Goal: Task Accomplishment & Management: Manage account settings

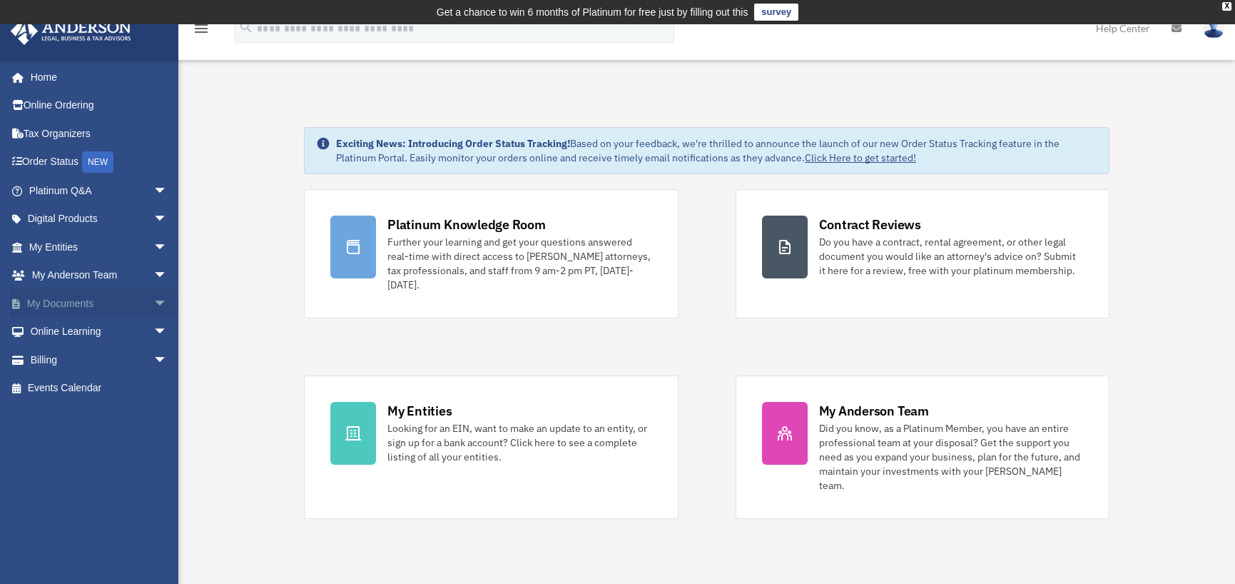
click at [71, 300] on link "My Documents arrow_drop_down" at bounding box center [99, 303] width 179 height 29
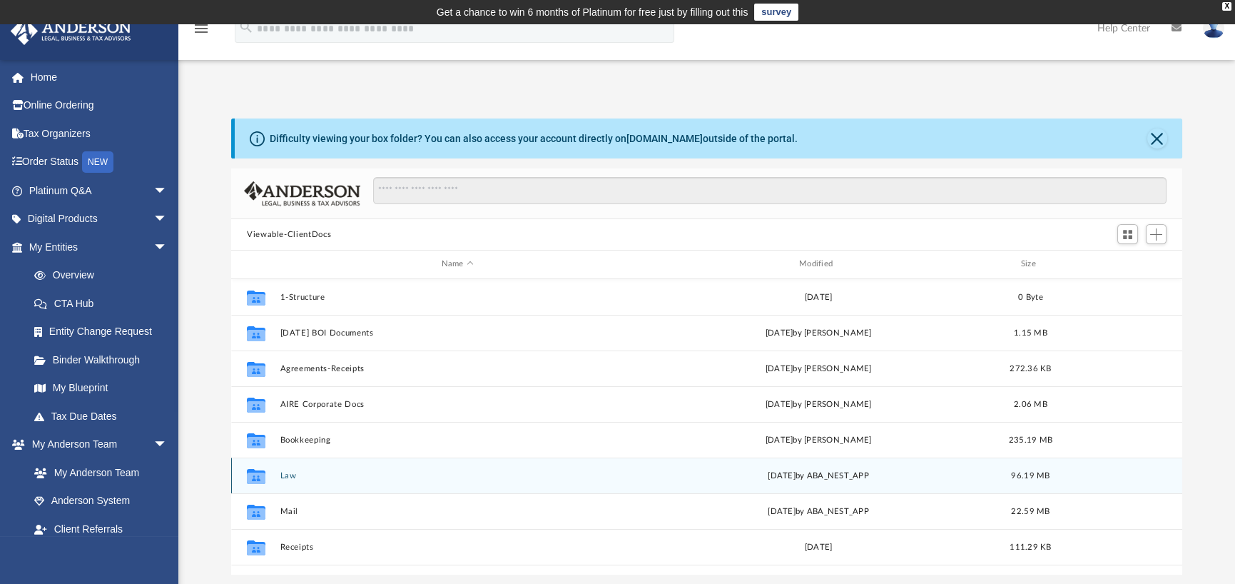
scroll to position [61, 0]
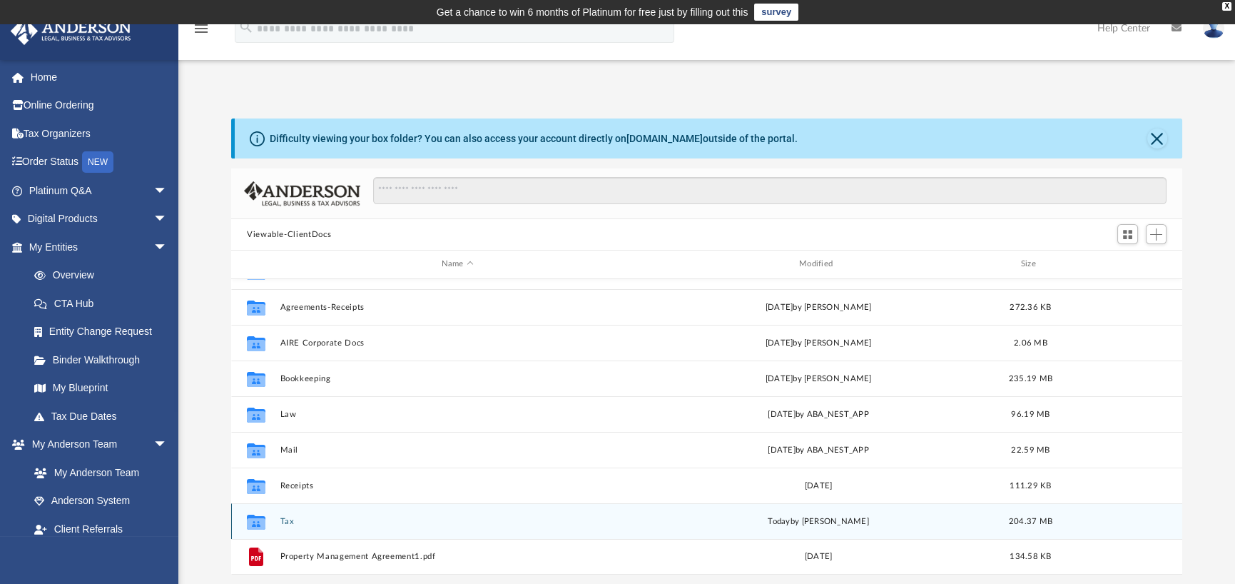
click at [285, 520] on button "Tax" at bounding box center [457, 521] width 355 height 9
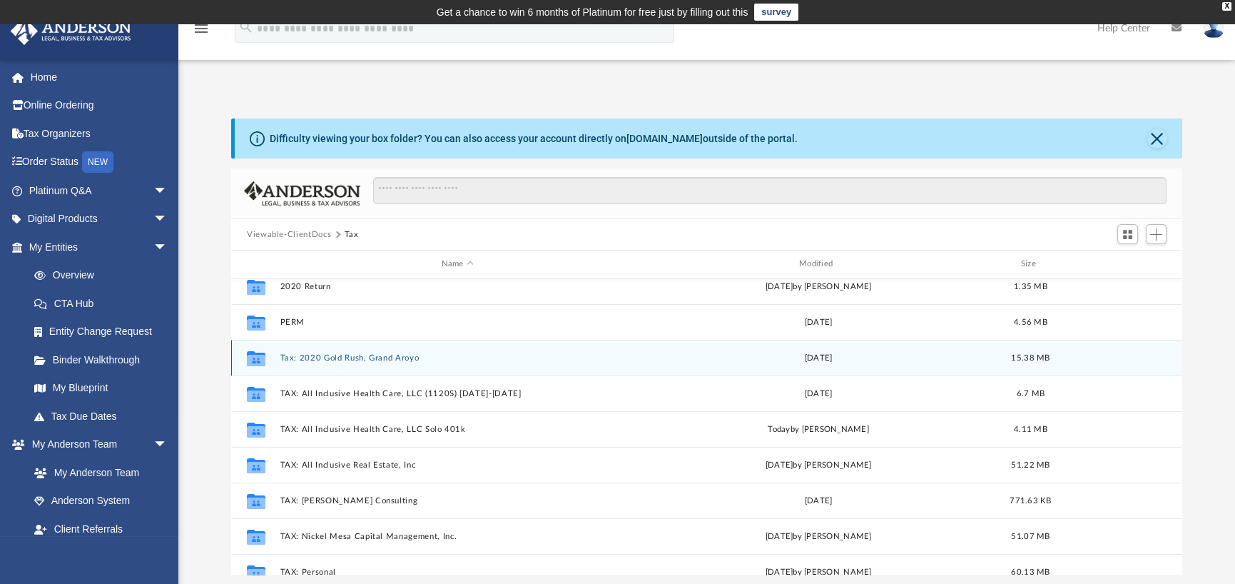
scroll to position [71, 0]
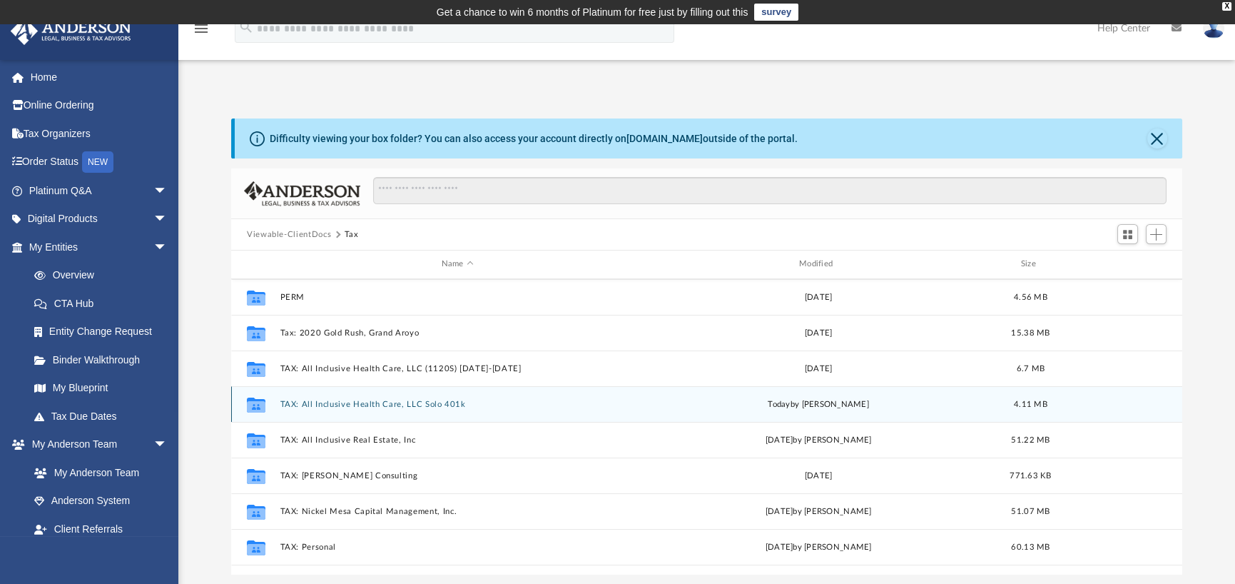
click at [322, 403] on button "TAX: All Inclusive Health Care, LLC Solo 401k" at bounding box center [457, 404] width 355 height 9
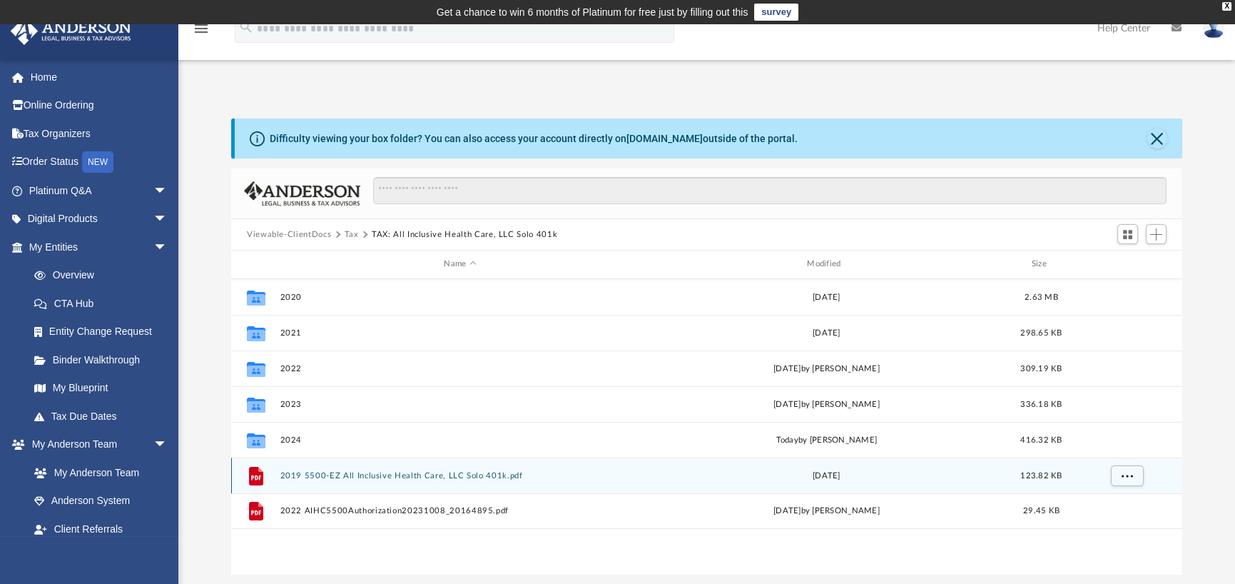
scroll to position [0, 0]
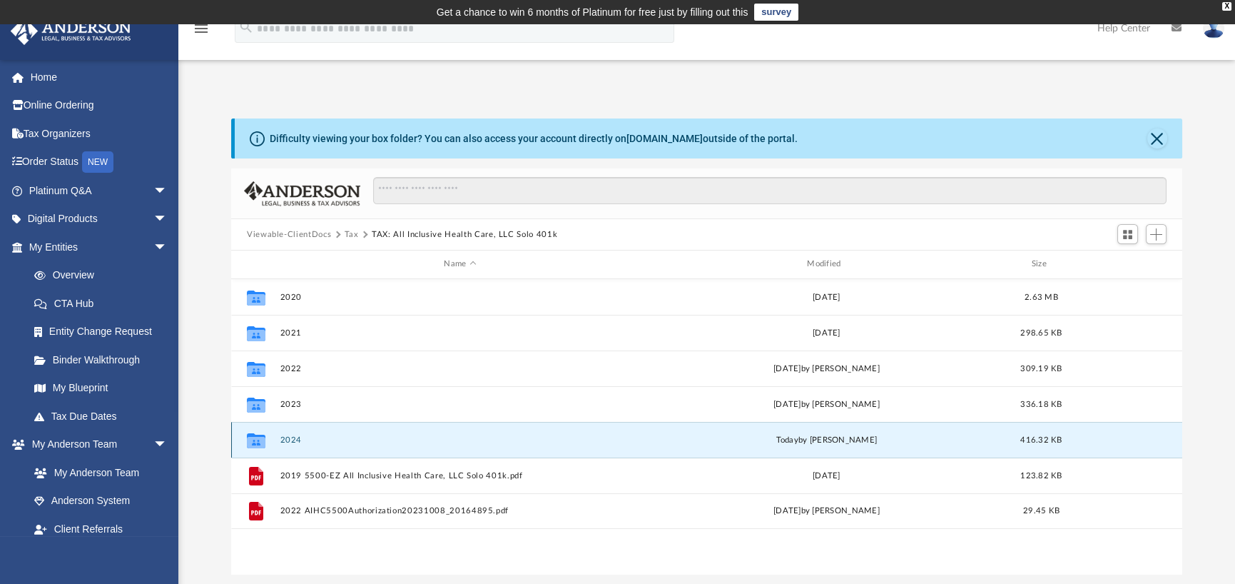
click at [291, 437] on button "2024" at bounding box center [460, 439] width 360 height 9
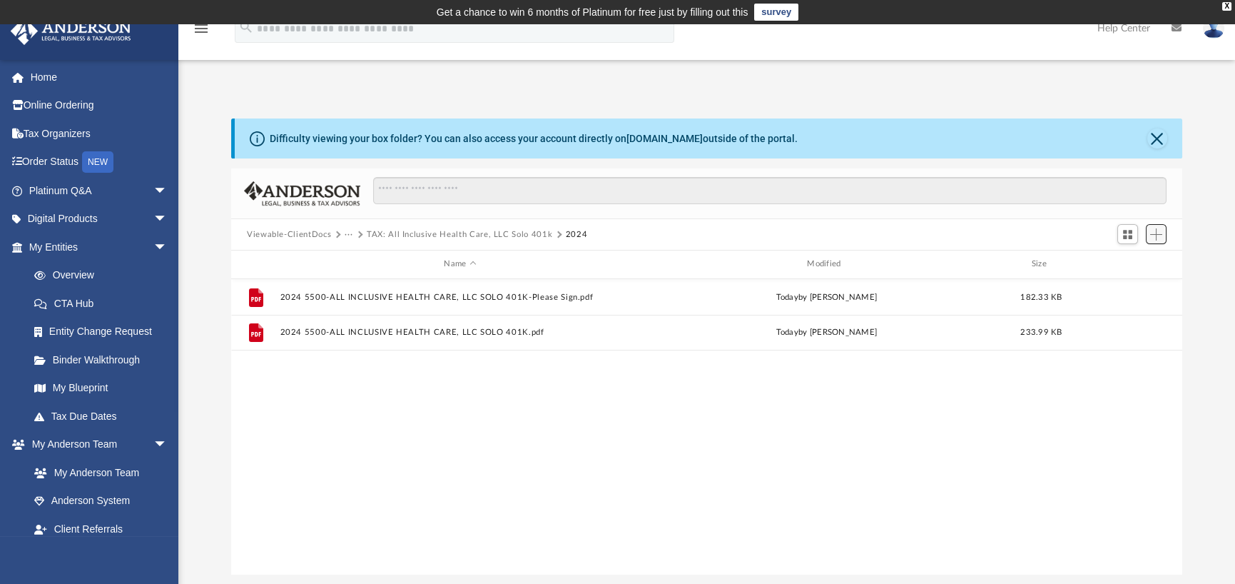
click at [1157, 232] on span "Add" at bounding box center [1156, 234] width 12 height 12
click at [1129, 262] on li "Upload" at bounding box center [1136, 262] width 46 height 15
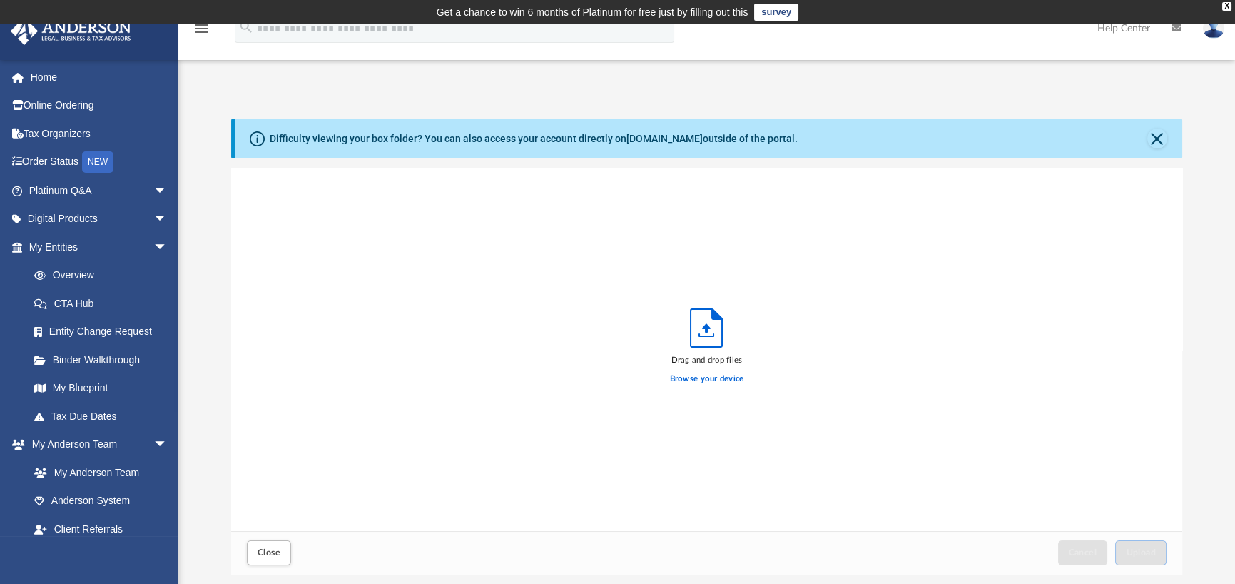
scroll to position [351, 940]
click at [700, 377] on label "Browse your device" at bounding box center [707, 378] width 74 height 13
click at [0, 0] on input "Browse your device" at bounding box center [0, 0] width 0 height 0
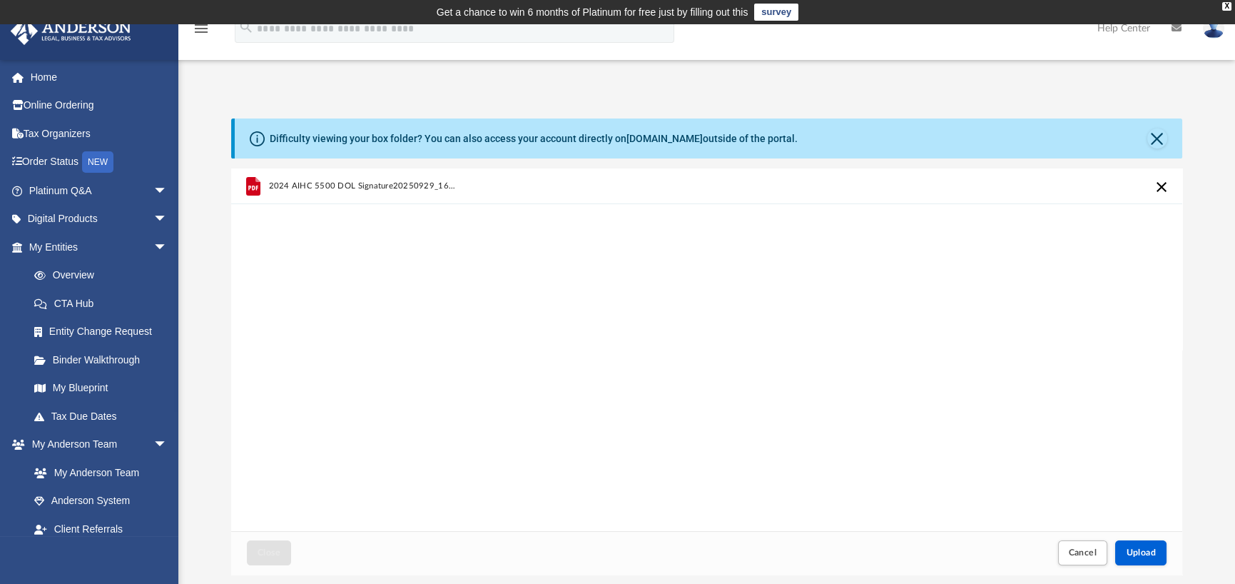
click at [942, 335] on div "2024 AIHC 5500 DOL Signature20250929_16172163.pdf" at bounding box center [706, 349] width 951 height 362
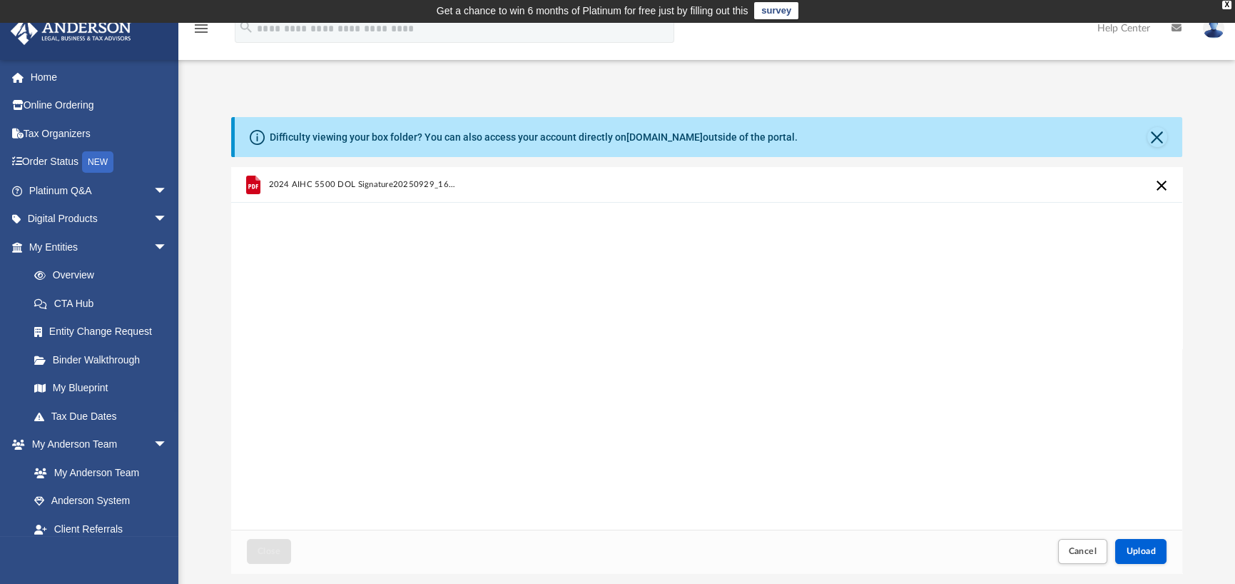
scroll to position [0, 0]
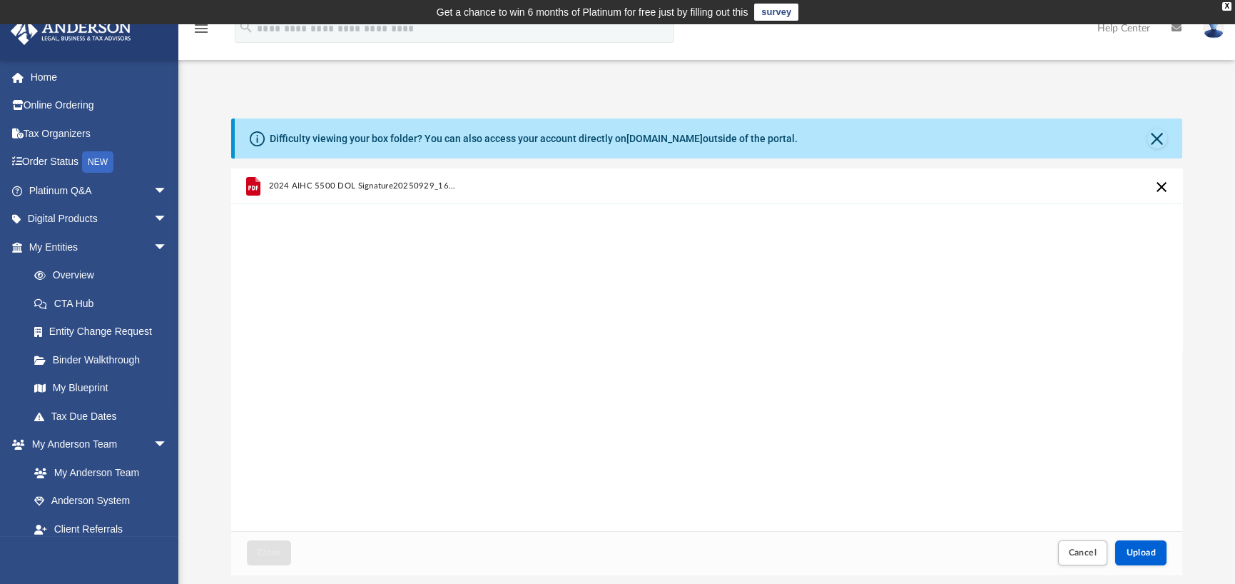
click at [338, 186] on span "2024 AIHC 5500 DOL Signature20250929_16172163.pdf" at bounding box center [363, 185] width 188 height 9
click at [253, 185] on icon "grid" at bounding box center [253, 186] width 14 height 19
click at [267, 187] on div "grid" at bounding box center [253, 186] width 31 height 31
click at [250, 184] on icon "grid" at bounding box center [253, 186] width 14 height 19
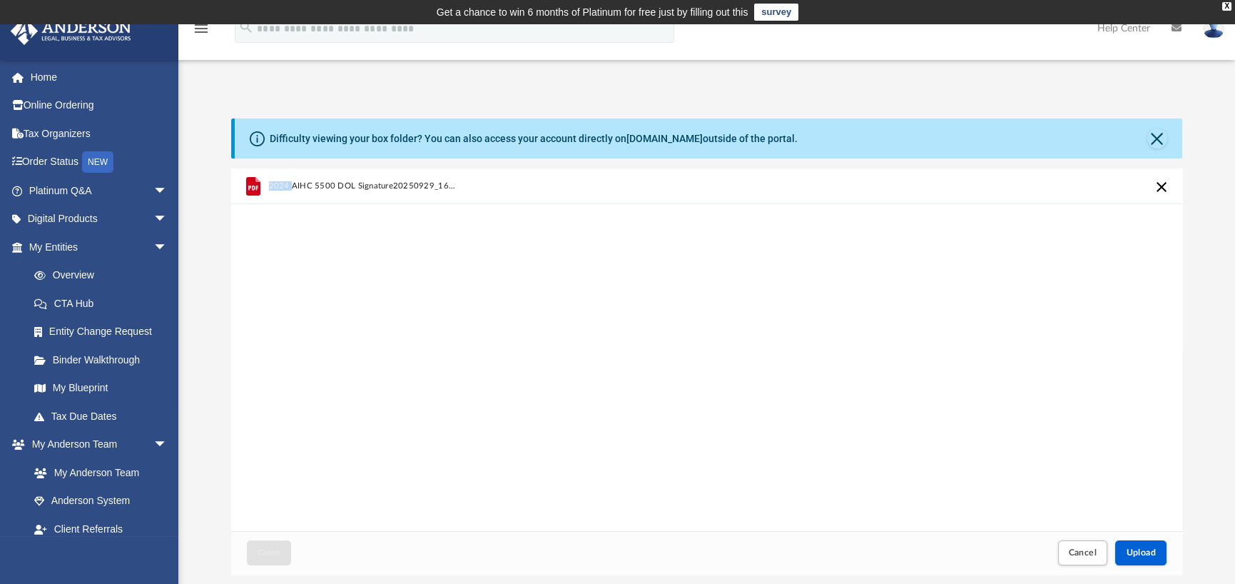
click at [250, 184] on icon "grid" at bounding box center [253, 186] width 14 height 19
click at [1160, 187] on button "Cancel this upload" at bounding box center [1161, 186] width 17 height 17
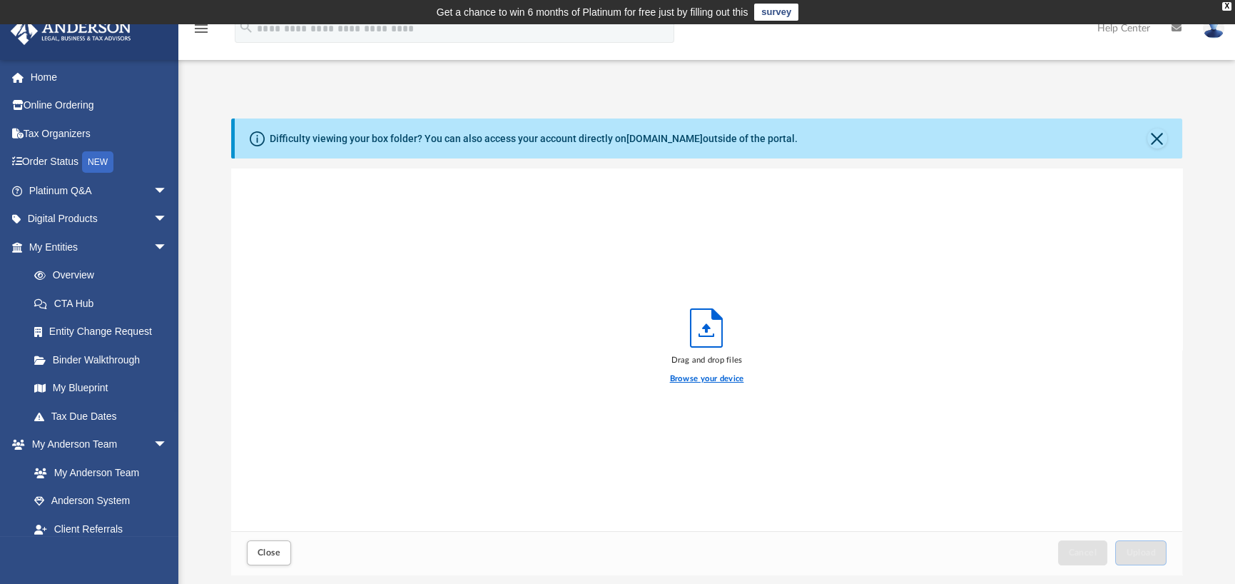
click at [716, 381] on label "Browse your device" at bounding box center [707, 378] width 74 height 13
click at [0, 0] on input "Browse your device" at bounding box center [0, 0] width 0 height 0
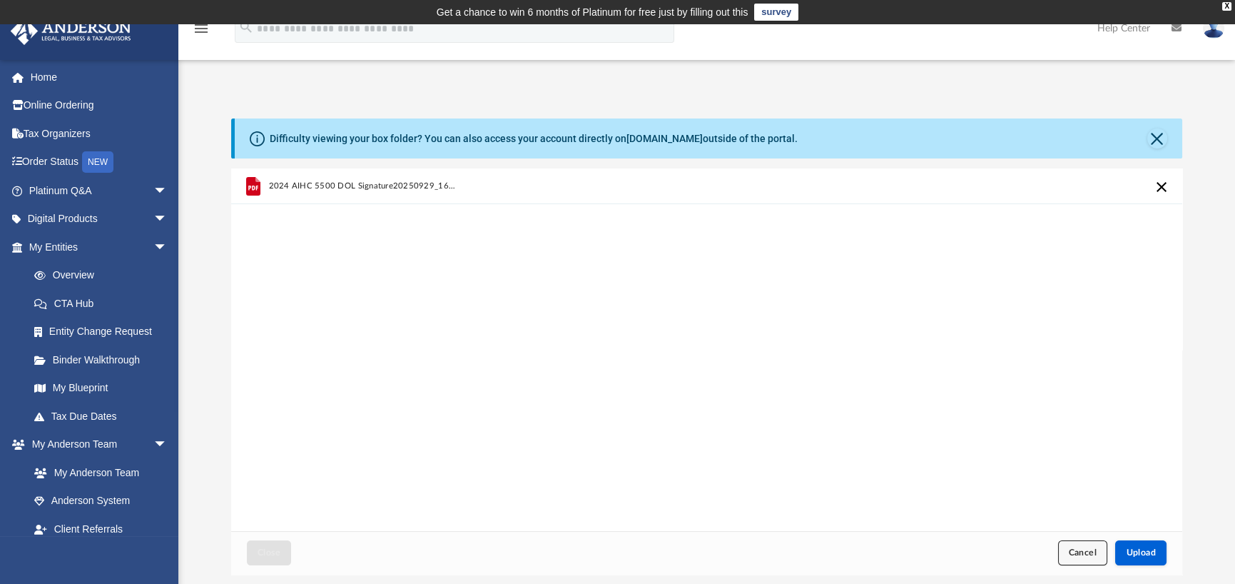
click at [1087, 556] on span "Cancel" at bounding box center [1083, 552] width 29 height 9
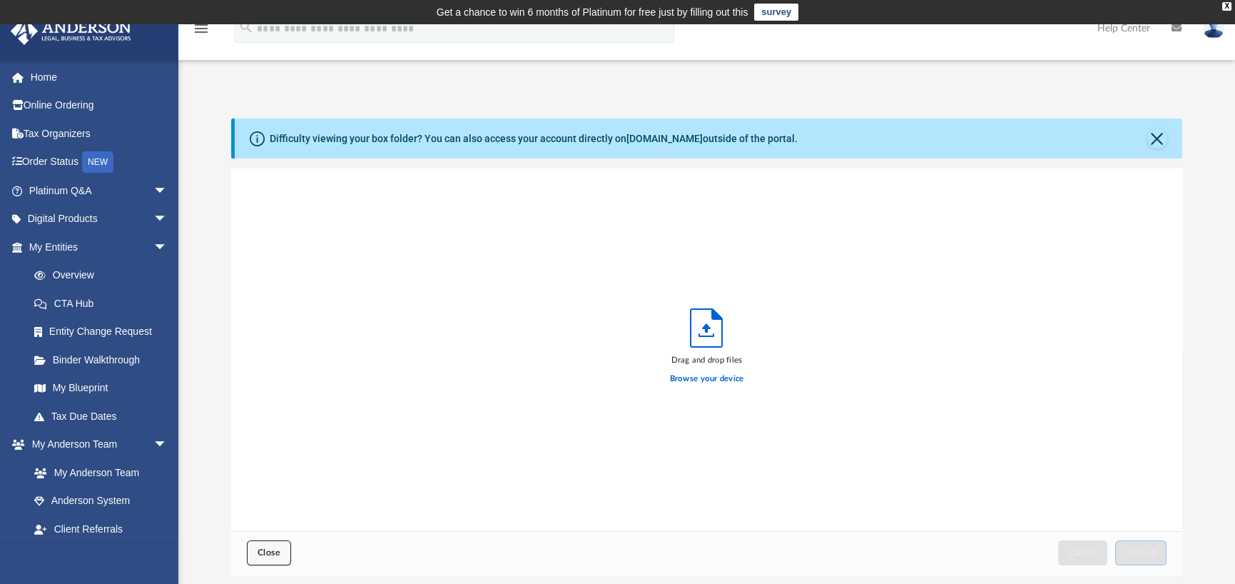
click at [275, 553] on span "Close" at bounding box center [269, 552] width 23 height 9
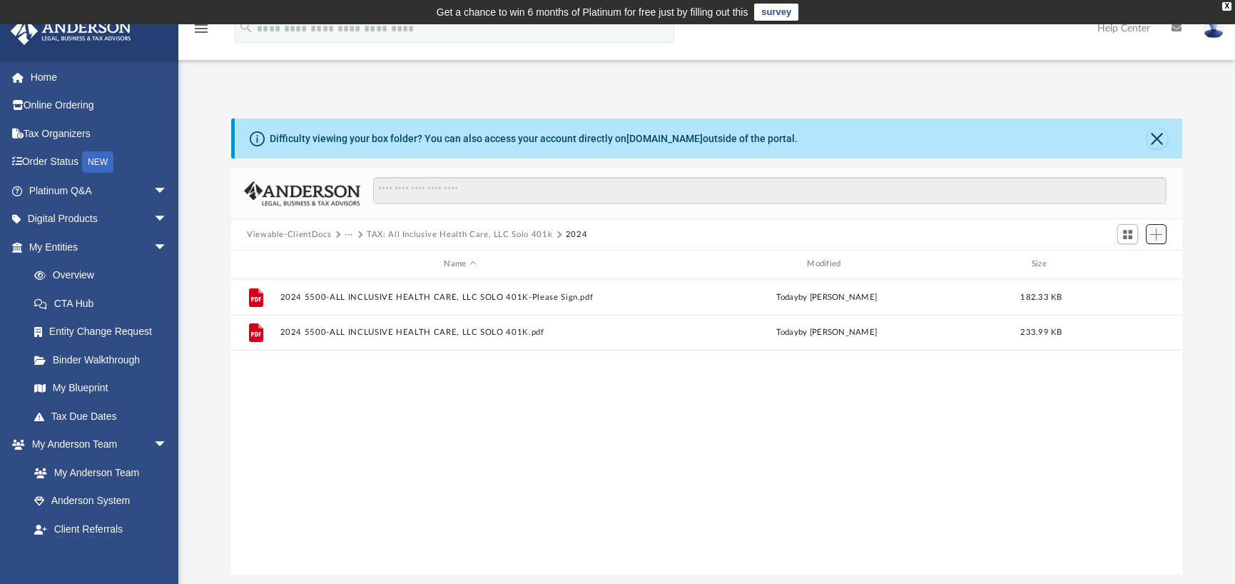
click at [1154, 237] on span "Add" at bounding box center [1156, 234] width 12 height 12
click at [1124, 263] on li "Upload" at bounding box center [1136, 262] width 46 height 15
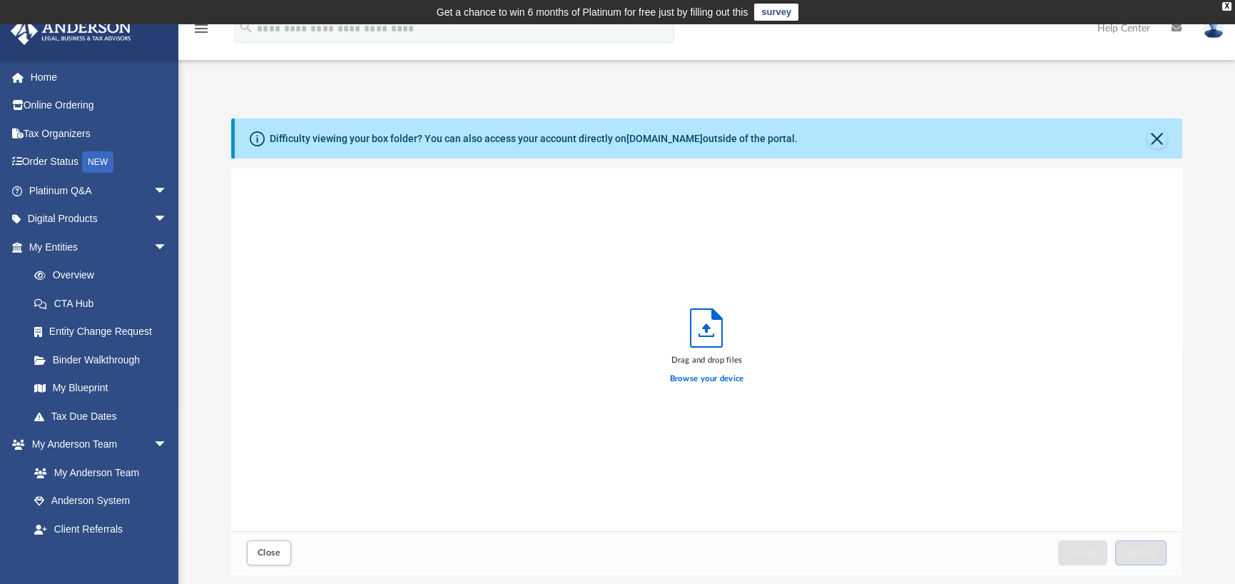
scroll to position [351, 940]
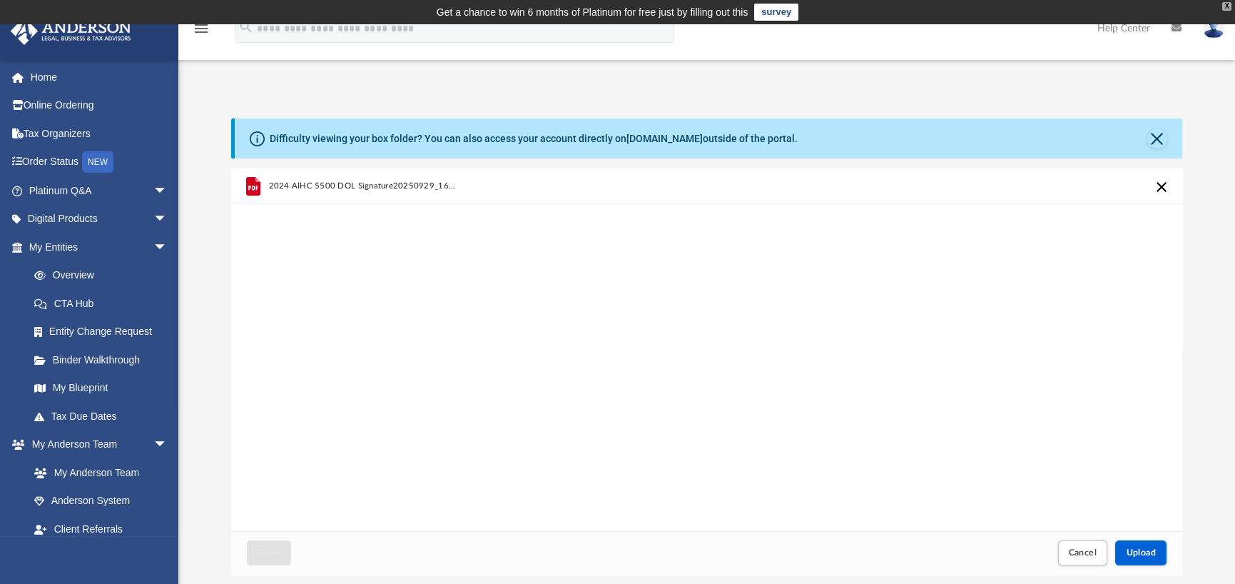
click at [1226, 5] on div "X" at bounding box center [1226, 6] width 9 height 9
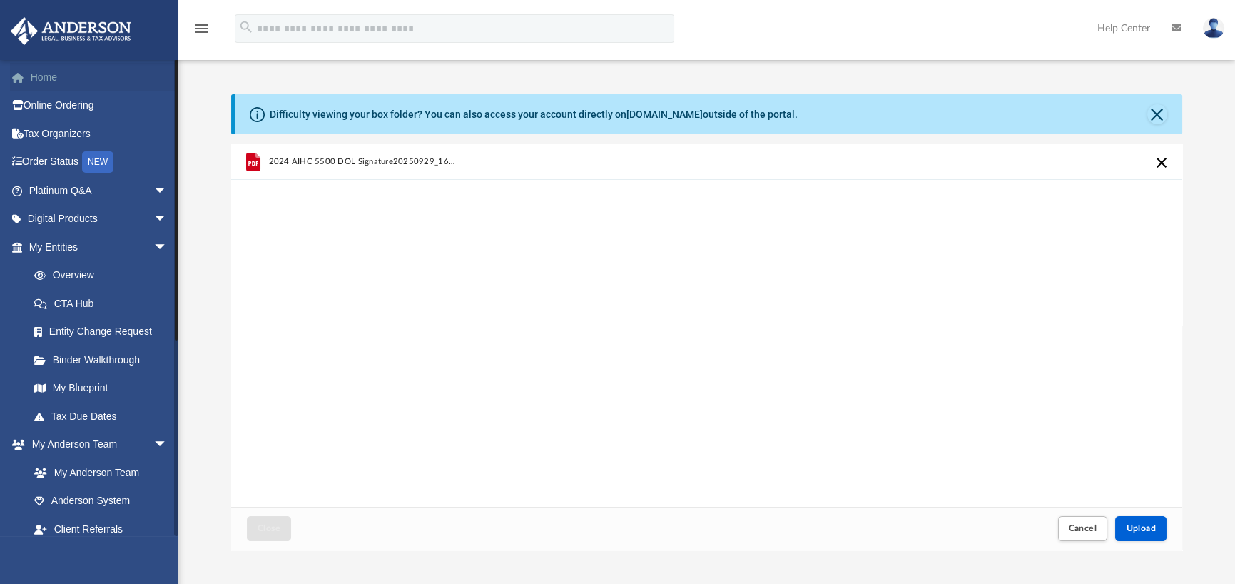
click at [45, 72] on link "Home" at bounding box center [99, 77] width 179 height 29
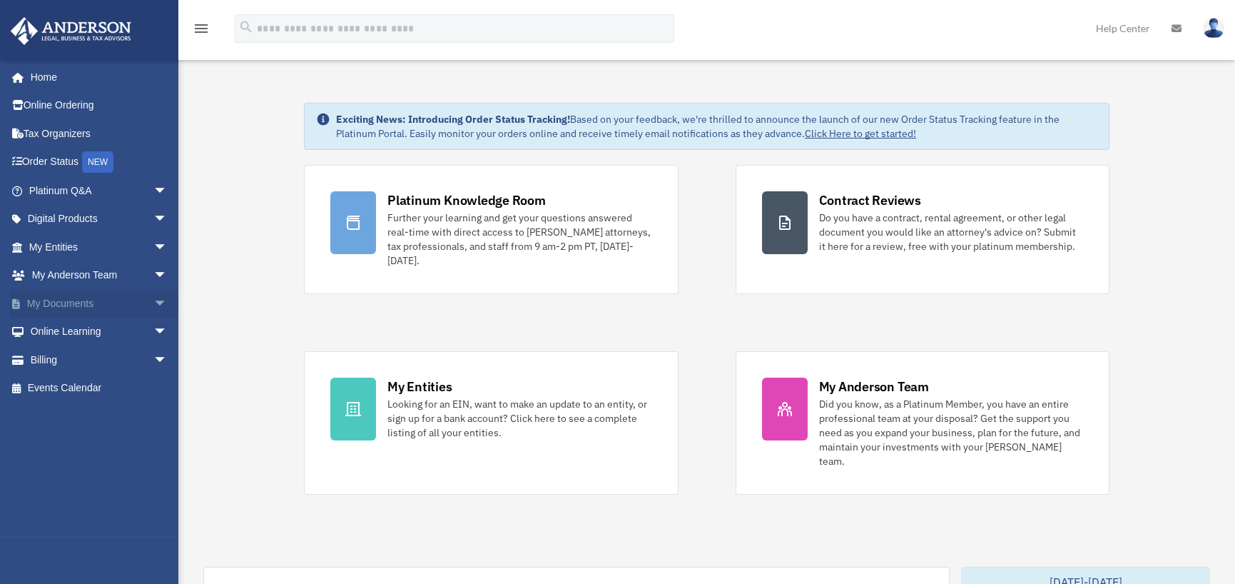
click at [43, 302] on link "My Documents arrow_drop_down" at bounding box center [99, 303] width 179 height 29
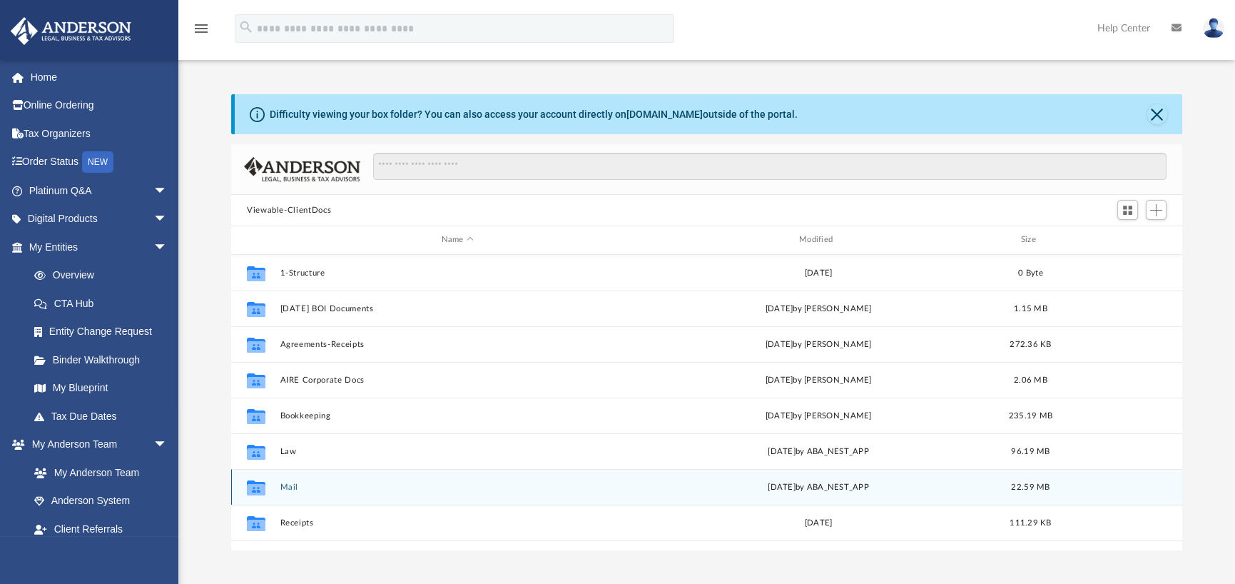
scroll to position [61, 0]
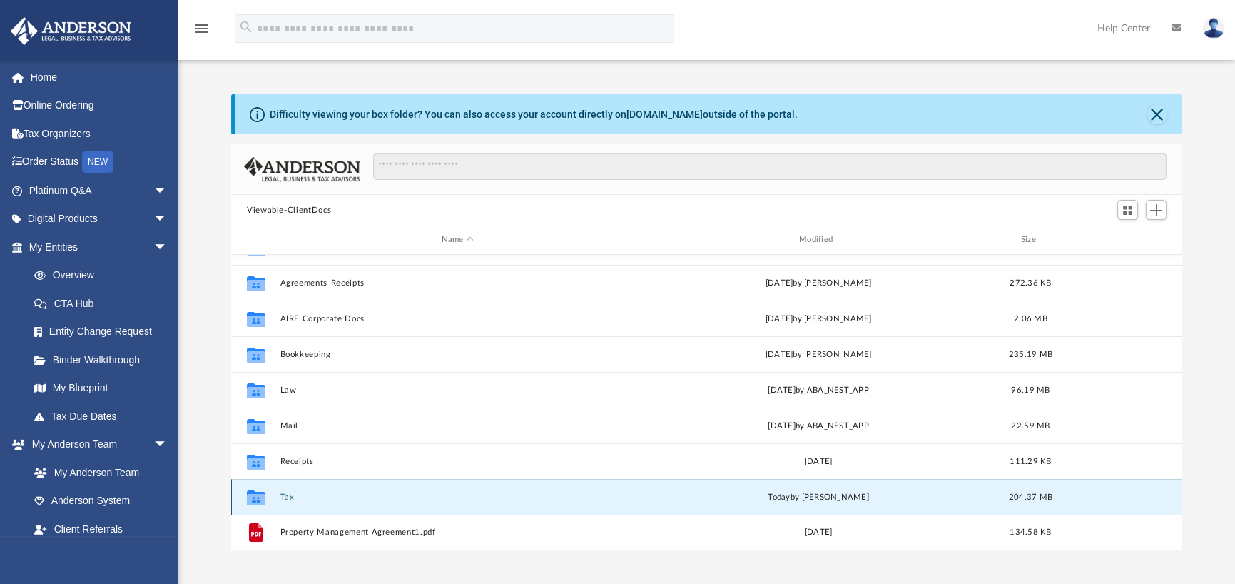
click at [287, 493] on button "Tax" at bounding box center [457, 496] width 355 height 9
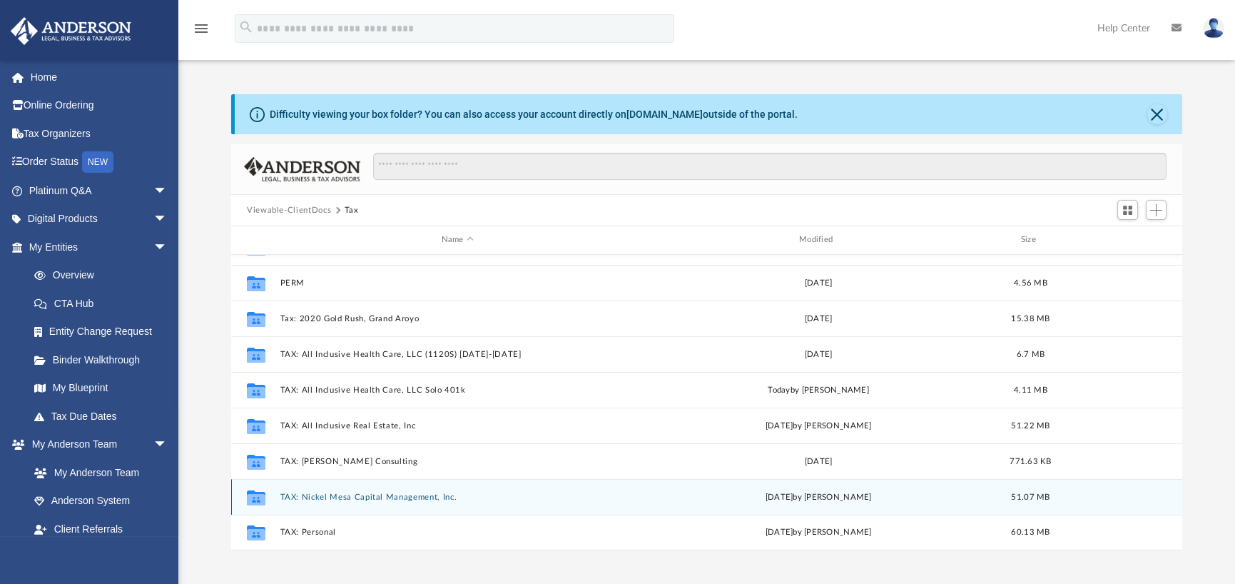
scroll to position [0, 0]
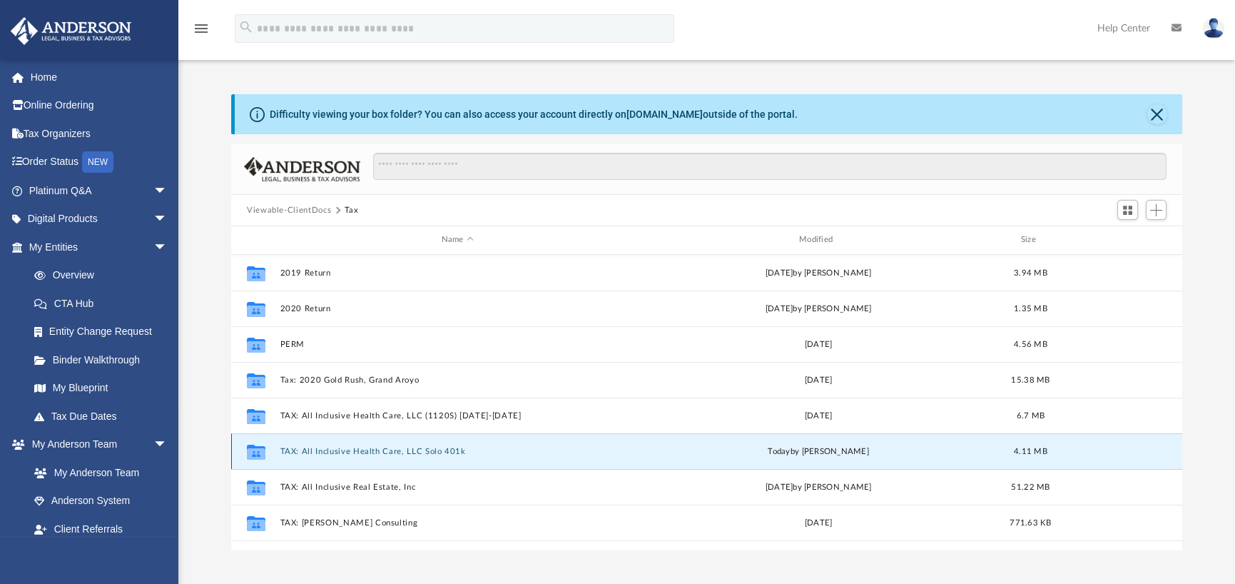
click at [286, 449] on button "TAX: All Inclusive Health Care, LLC Solo 401k" at bounding box center [457, 451] width 355 height 9
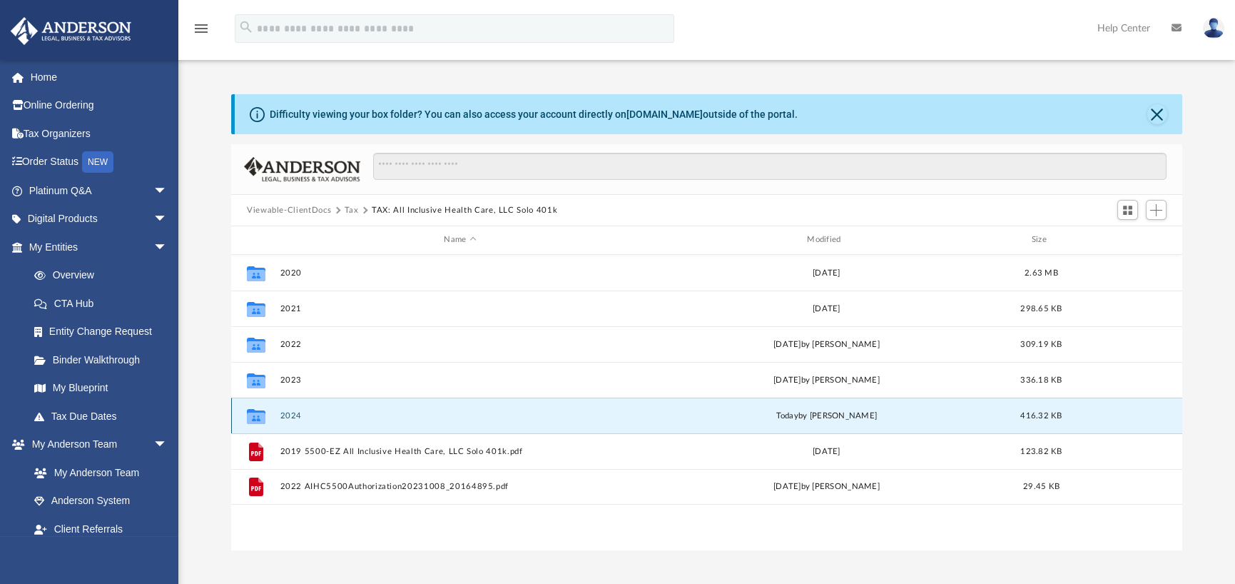
click at [291, 416] on button "2024" at bounding box center [460, 415] width 360 height 9
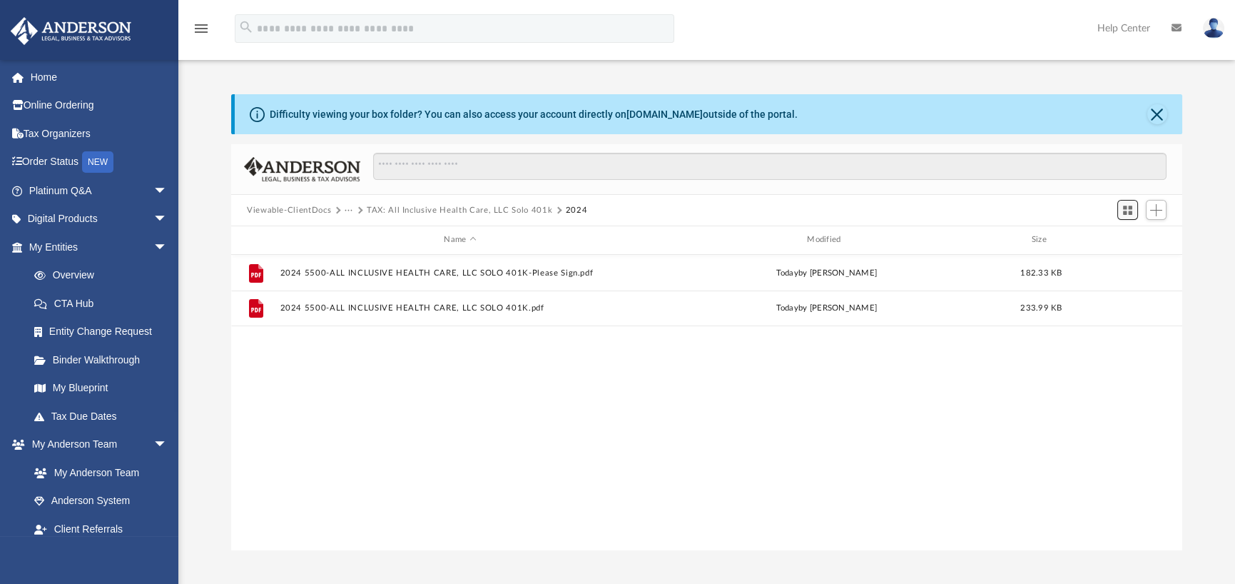
click at [1131, 216] on button "Switch to Grid View" at bounding box center [1127, 210] width 21 height 20
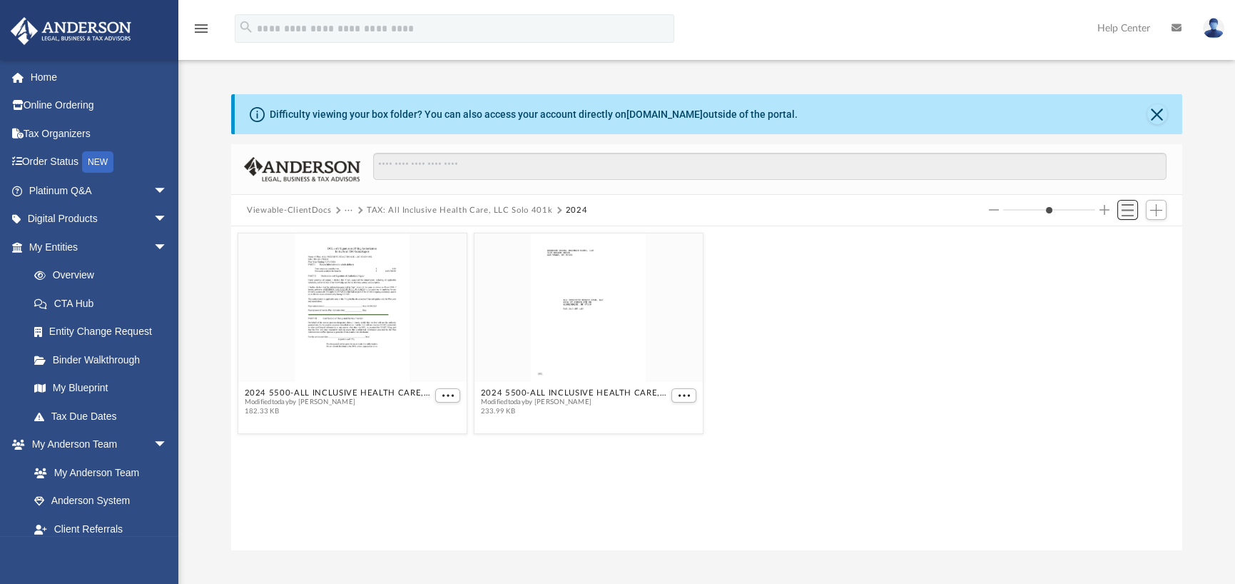
scroll to position [313, 940]
click at [1159, 210] on span "Add" at bounding box center [1156, 210] width 12 height 12
click at [1126, 238] on li "Upload" at bounding box center [1136, 238] width 46 height 15
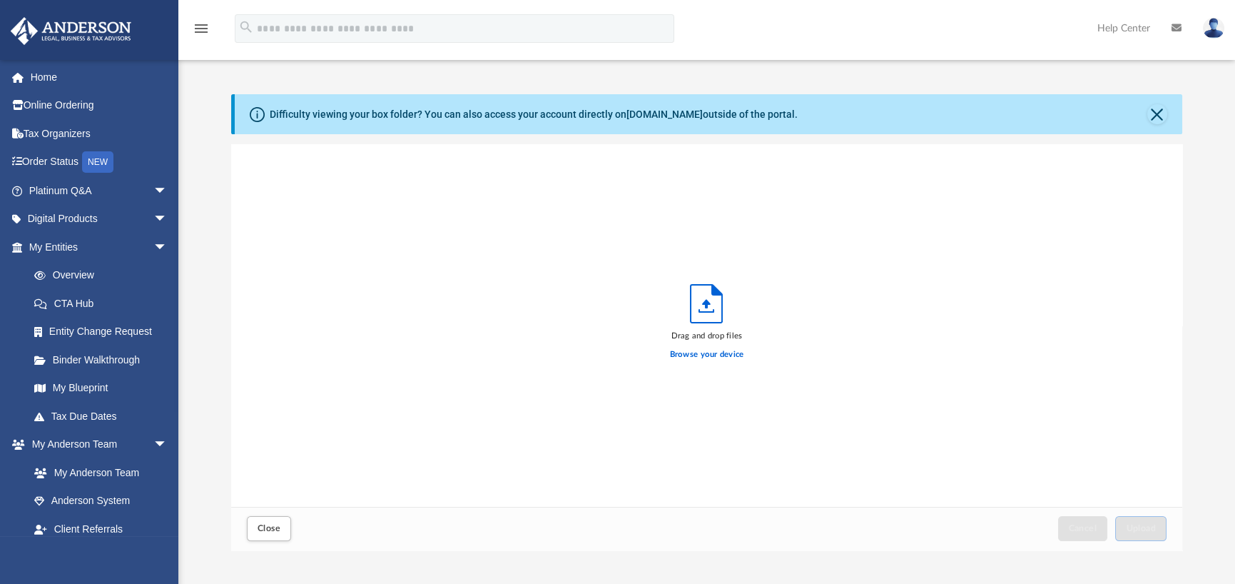
scroll to position [351, 940]
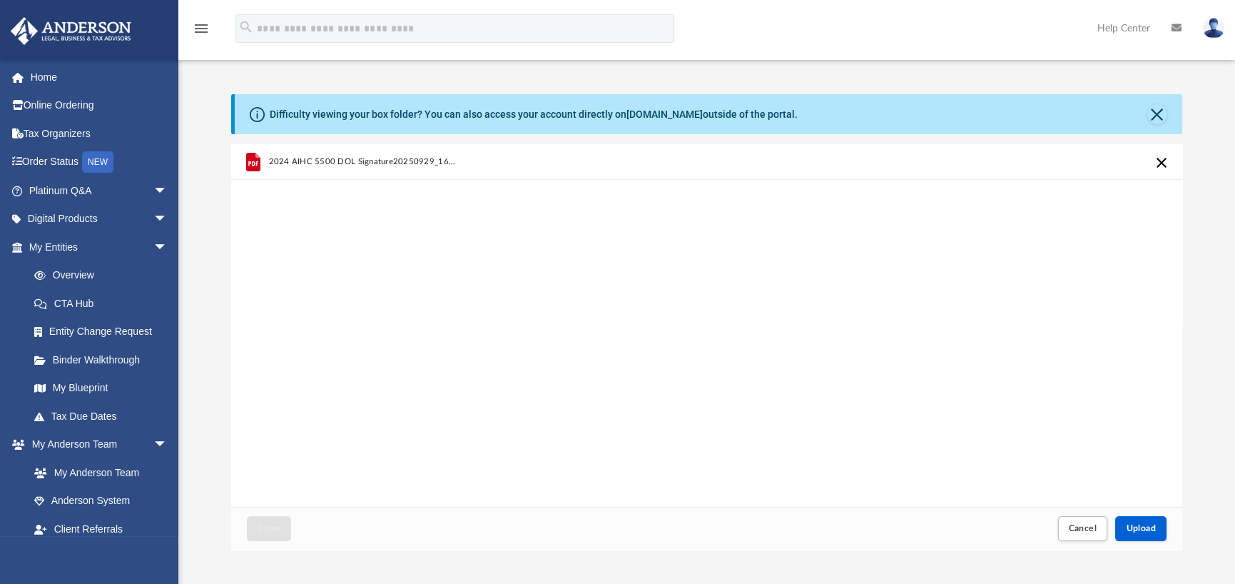
click at [291, 161] on span "2024 AIHC 5500 DOL Signature20250929_16172163.pdf" at bounding box center [363, 161] width 188 height 9
click at [299, 161] on span "2024 AIHC 5500 DOL Signature20250929_16172163.pdf" at bounding box center [363, 161] width 188 height 9
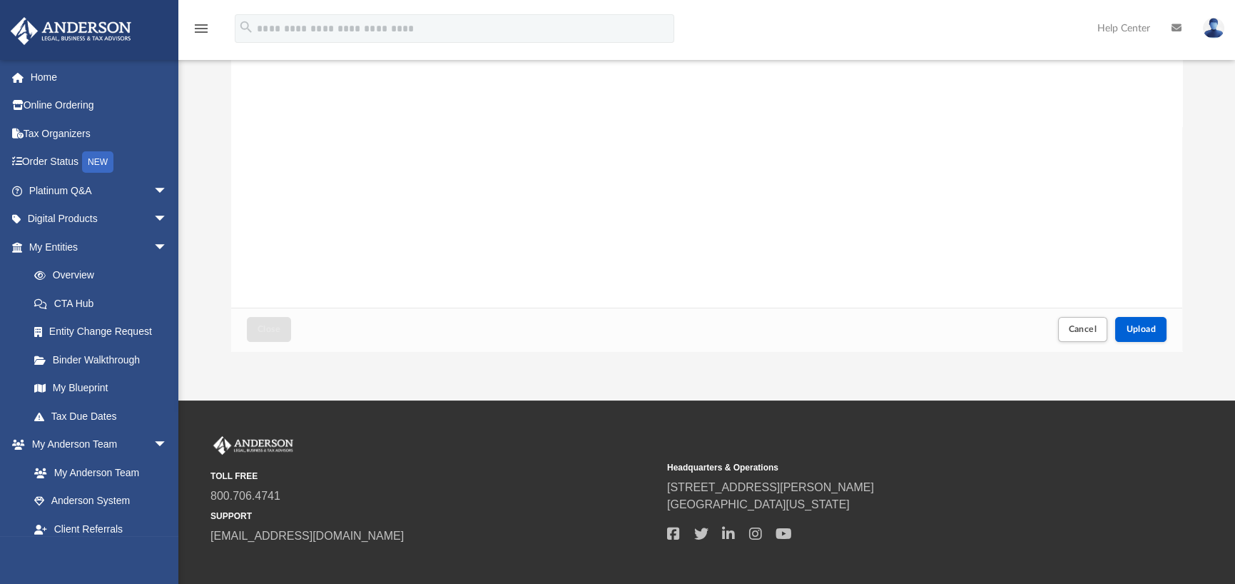
scroll to position [214, 0]
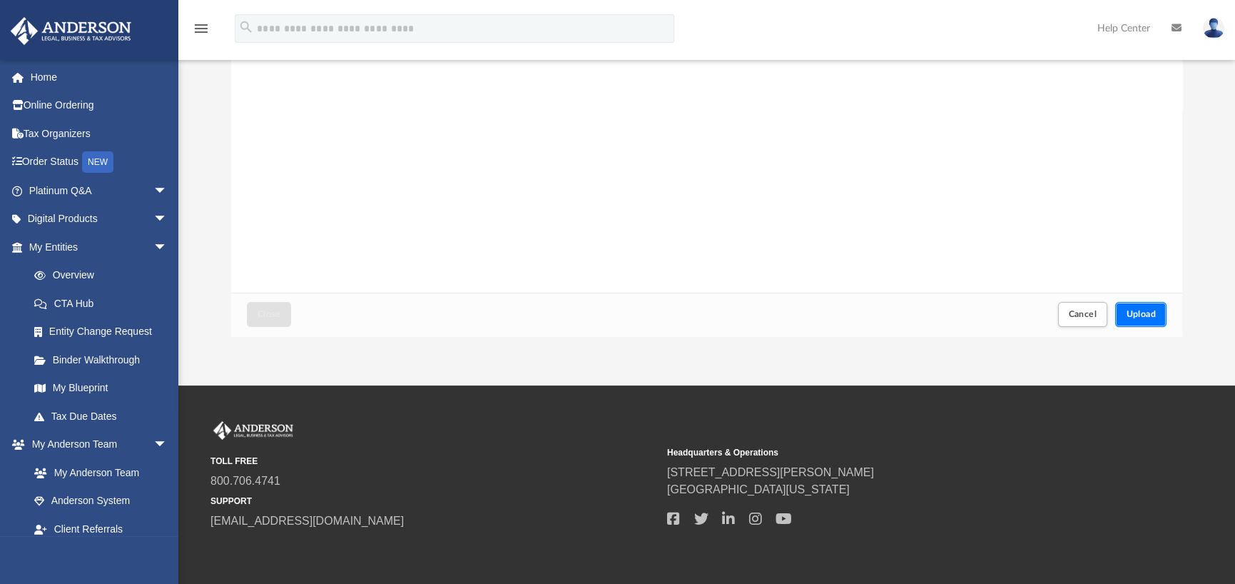
click at [1139, 315] on span "Upload" at bounding box center [1141, 314] width 30 height 9
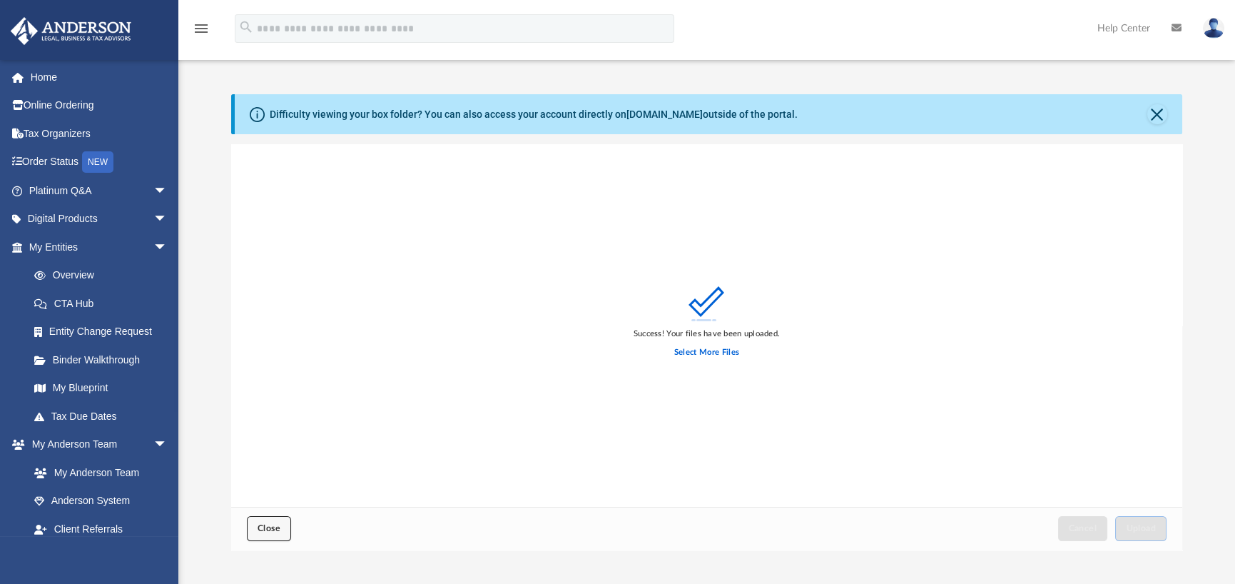
click at [263, 532] on span "Close" at bounding box center [269, 528] width 23 height 9
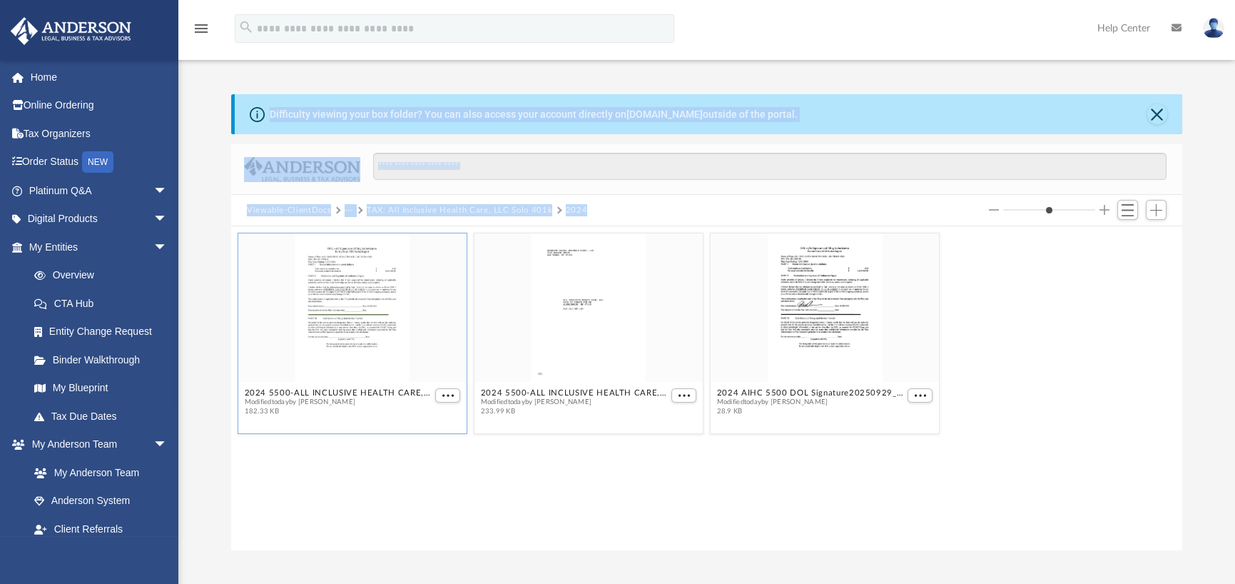
drag, startPoint x: 230, startPoint y: 94, endPoint x: 315, endPoint y: 200, distance: 136.5
click at [315, 295] on div "Difficulty viewing your box folder? You can also access your account directly o…" at bounding box center [706, 322] width 1057 height 456
click at [278, 81] on div "Difficulty viewing your box folder? You can also access your account directly o…" at bounding box center [706, 307] width 1057 height 486
click at [999, 502] on div "2024 5500-ALL INCLUSIVE HEALTH CARE, LLC SOLO 401K-Please Sign.pdf Modified [DA…" at bounding box center [706, 388] width 951 height 324
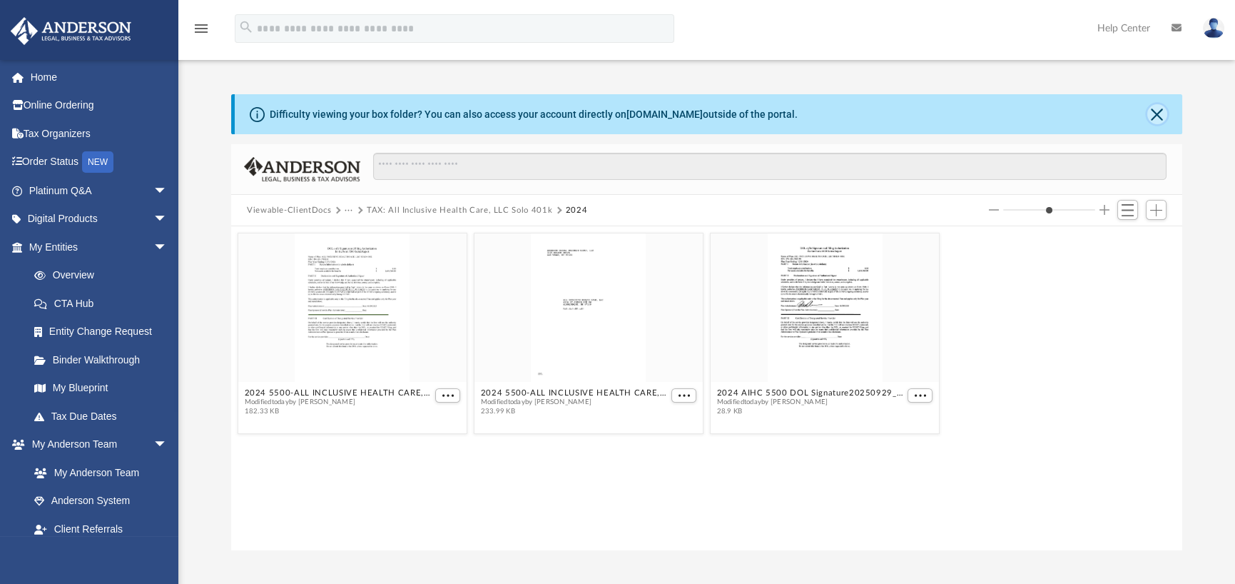
click at [1156, 113] on button "Close" at bounding box center [1157, 114] width 20 height 20
